Goal: Information Seeking & Learning: Learn about a topic

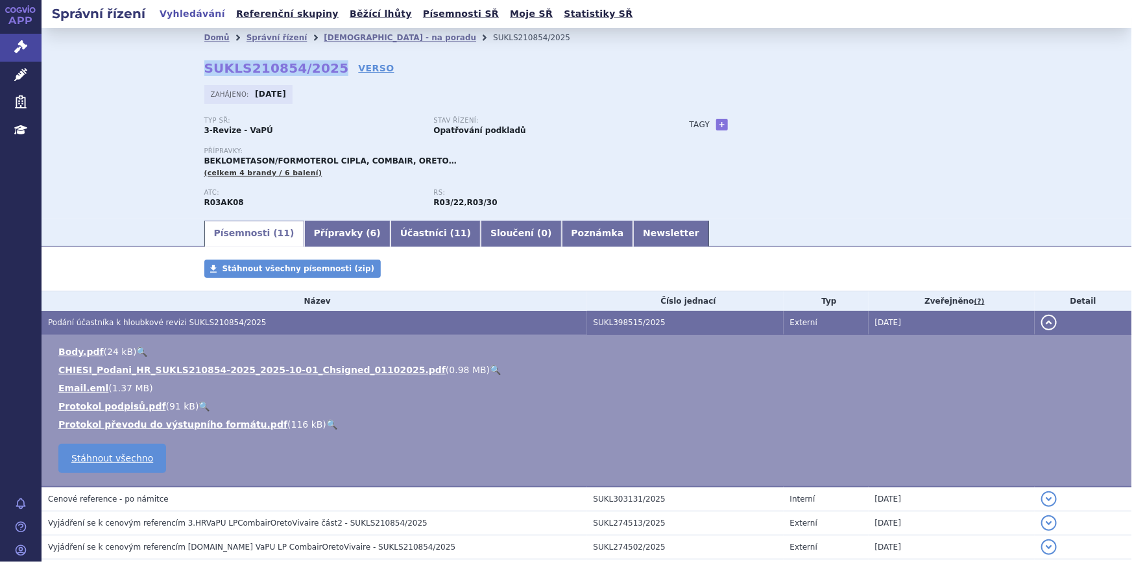
drag, startPoint x: 320, startPoint y: 68, endPoint x: 188, endPoint y: 75, distance: 132.6
click at [188, 75] on div "Domů Správní řízení Revize - na poradu SUKLS210854/2025 SUKLS210854/2025 VERSO …" at bounding box center [587, 132] width 818 height 171
copy strong "SUKLS210854/2025"
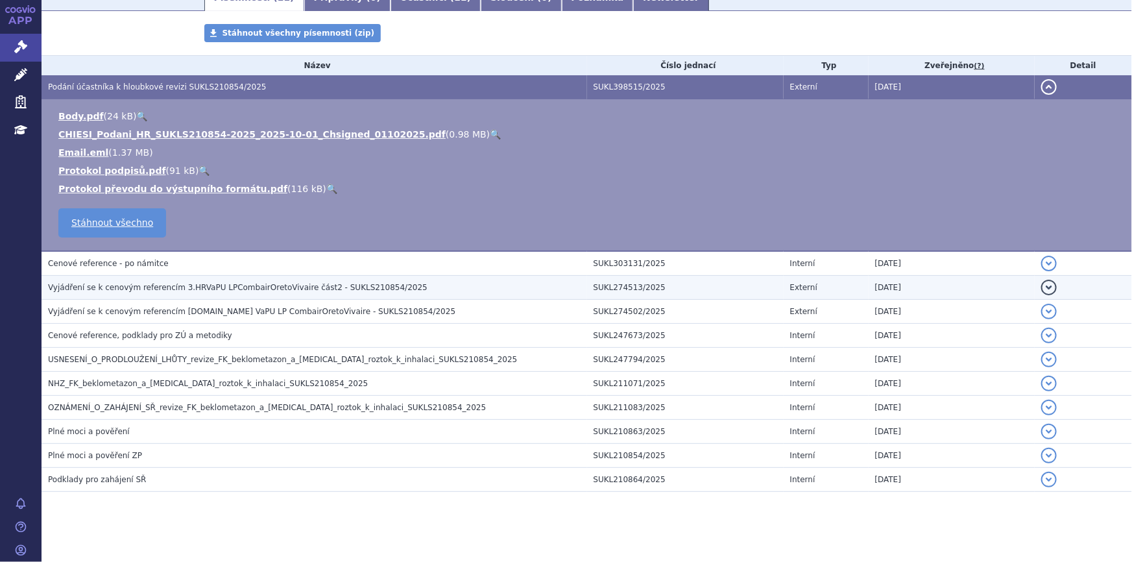
scroll to position [177, 0]
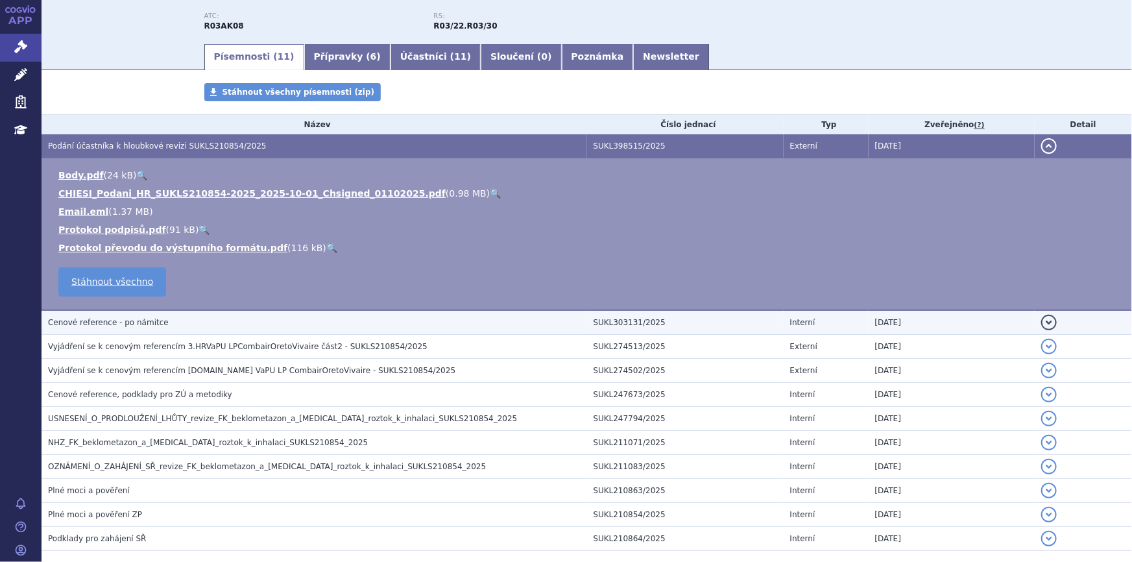
click at [156, 326] on h3 "Cenové reference - po námitce" at bounding box center [317, 322] width 539 height 13
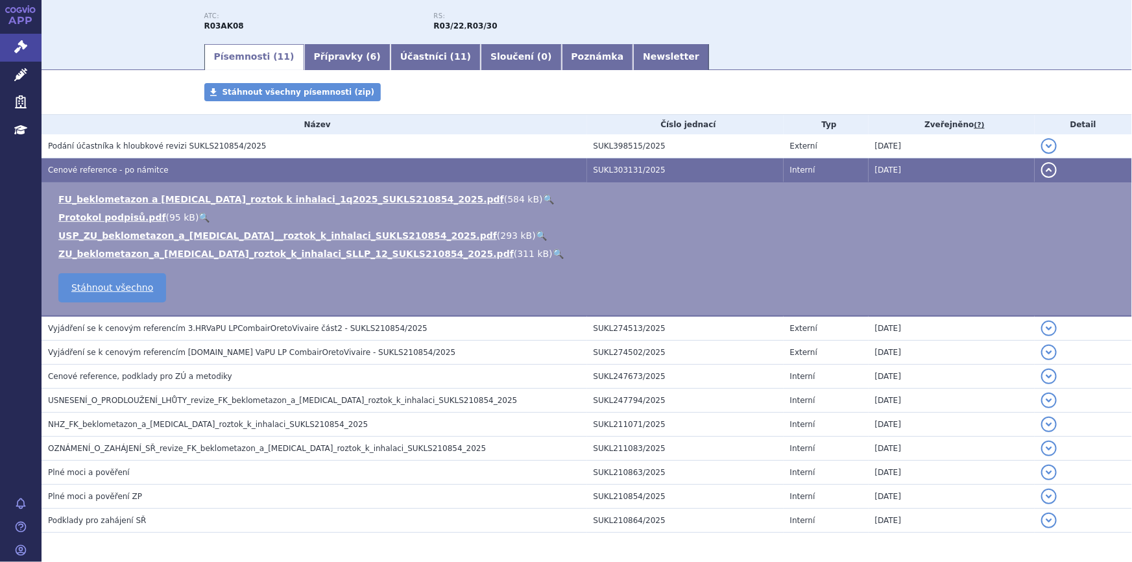
click at [543, 195] on link "🔍" at bounding box center [548, 199] width 11 height 10
click at [633, 48] on link "Newsletter" at bounding box center [671, 57] width 76 height 26
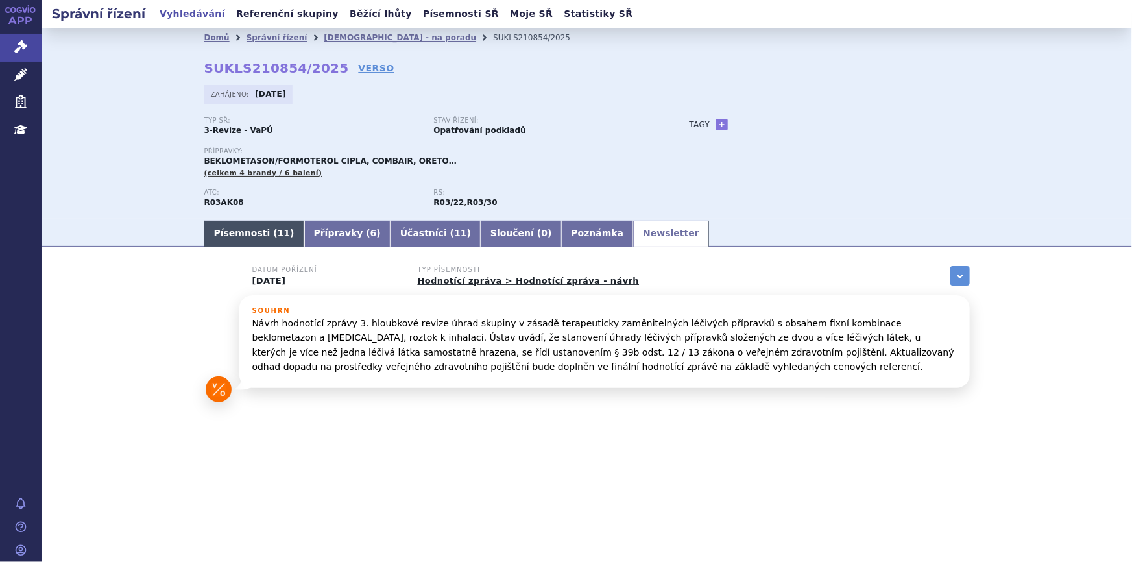
click at [230, 236] on link "Písemnosti ( 11 )" at bounding box center [254, 234] width 100 height 26
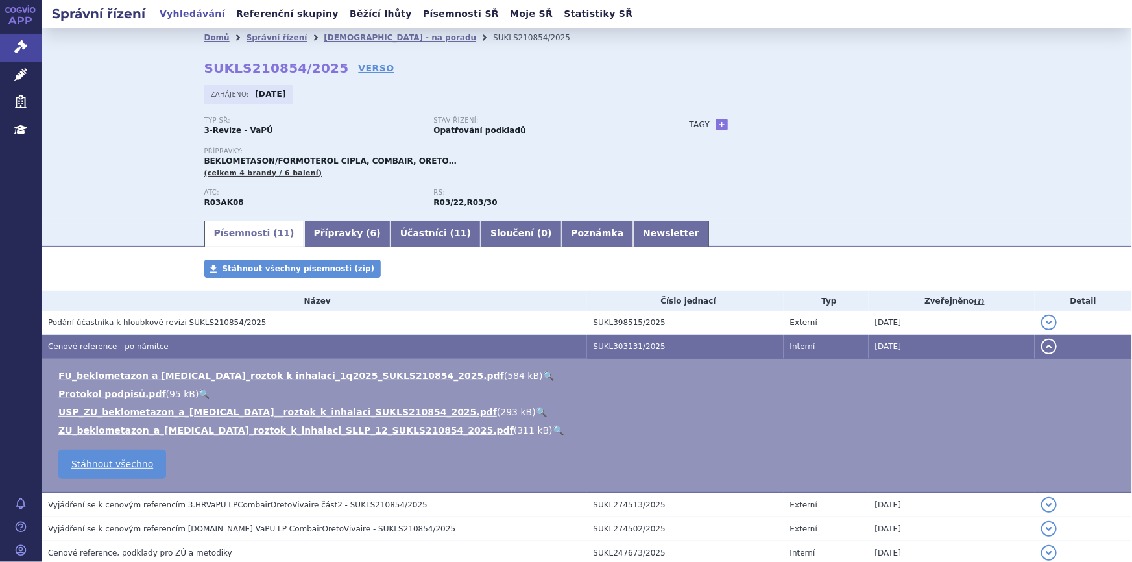
click at [536, 410] on link "🔍" at bounding box center [541, 412] width 11 height 10
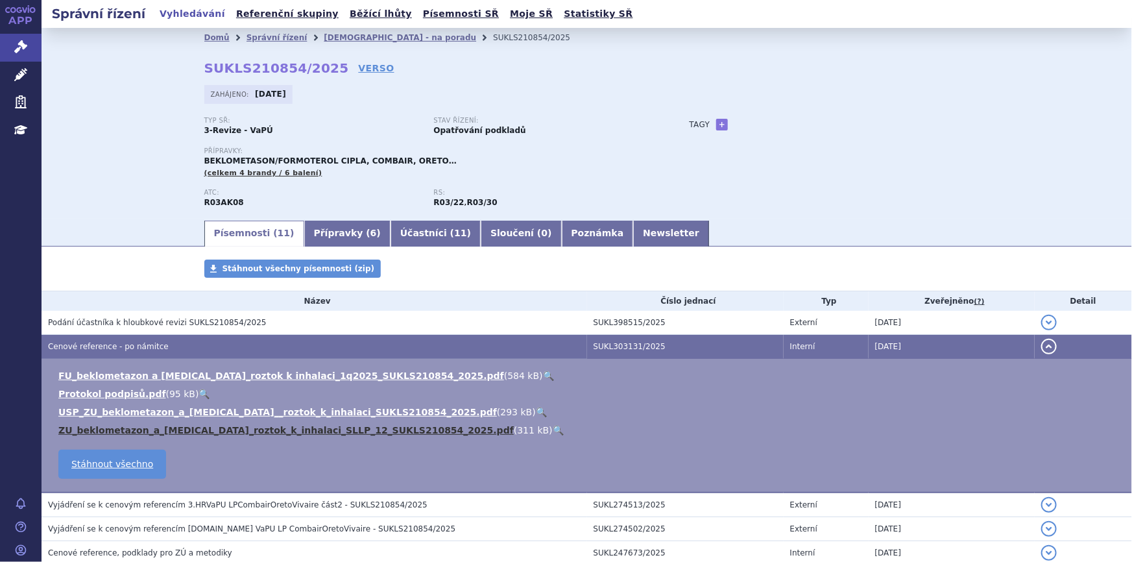
click at [320, 430] on link "ZU_beklometazon_a_[MEDICAL_DATA]_roztok_k_inhalaci_SLLP_12_SUKLS210854_2025.pdf" at bounding box center [286, 430] width 456 height 10
